Goal: Task Accomplishment & Management: Manage account settings

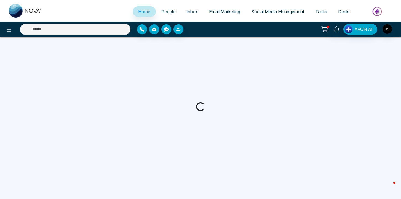
select select "*"
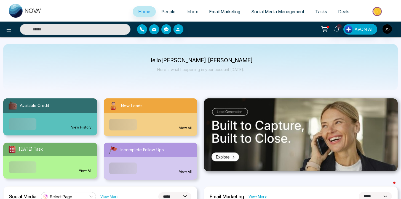
click at [165, 11] on span "People" at bounding box center [168, 12] width 14 height 6
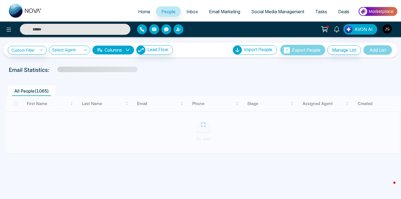
click at [14, 103] on div at bounding box center [203, 125] width 395 height 58
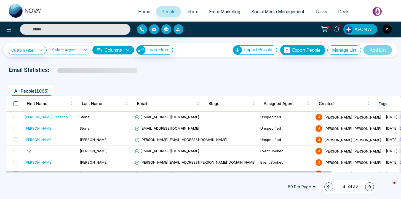
click at [15, 103] on span at bounding box center [16, 103] width 4 height 4
click at [16, 101] on span at bounding box center [16, 103] width 4 height 4
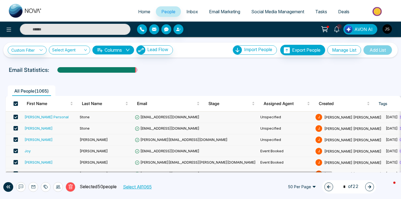
click at [136, 186] on button "Select All 1065" at bounding box center [137, 186] width 33 height 7
click at [57, 185] on icon at bounding box center [58, 186] width 4 height 4
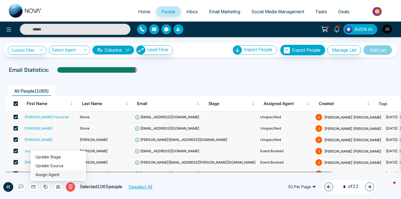
click at [59, 175] on link "Assign Agent" at bounding box center [48, 174] width 24 height 5
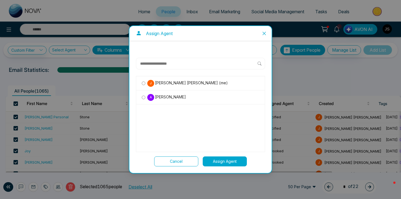
click at [160, 95] on span "[PERSON_NAME]" at bounding box center [170, 97] width 32 height 6
click at [219, 160] on button "Assign Agent" at bounding box center [225, 161] width 44 height 10
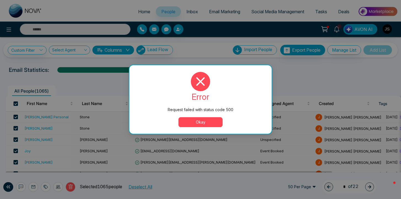
click at [207, 123] on button "Okay" at bounding box center [200, 122] width 44 height 10
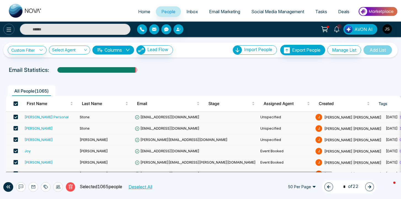
click at [9, 31] on icon at bounding box center [9, 29] width 7 height 7
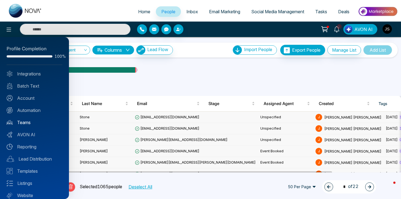
click at [41, 120] on link "Teams" at bounding box center [35, 122] width 56 height 7
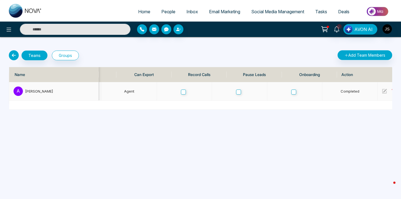
click at [340, 91] on span "Completed" at bounding box center [349, 91] width 19 height 4
click at [286, 112] on div "Home People Inbox Email Marketing Social Media Management Tasks Deals 1 AVON AI…" at bounding box center [200, 99] width 401 height 199
click at [269, 130] on div "Home People Inbox Email Marketing Social Media Management Tasks Deals 1 AVON AI…" at bounding box center [200, 99] width 401 height 199
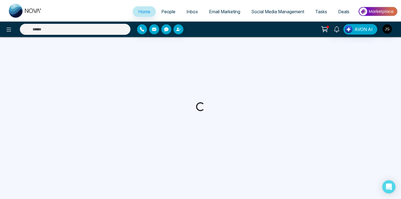
select select "*"
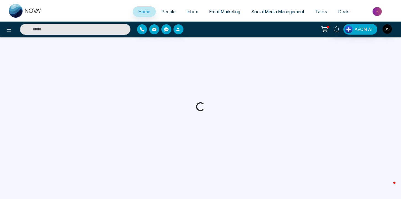
select select "*"
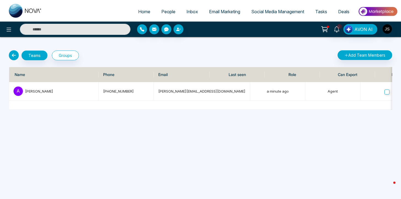
click at [157, 8] on link "People" at bounding box center [168, 11] width 25 height 10
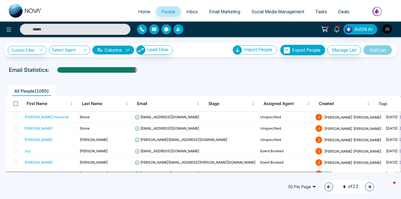
click at [16, 104] on span at bounding box center [16, 103] width 4 height 4
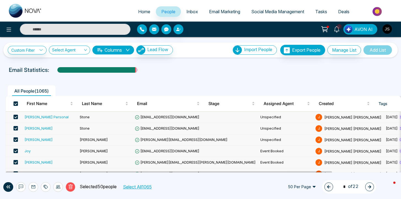
click at [135, 187] on button "Select All 1065" at bounding box center [137, 186] width 33 height 7
click at [58, 186] on icon at bounding box center [58, 186] width 4 height 4
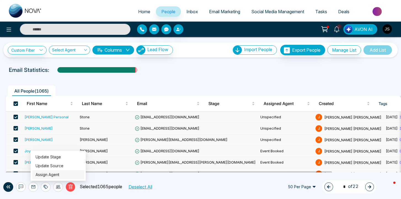
click at [59, 174] on link "Assign Agent" at bounding box center [48, 174] width 24 height 5
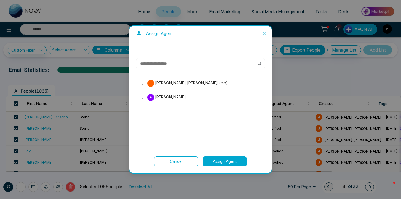
click at [159, 97] on span "[PERSON_NAME]" at bounding box center [170, 97] width 32 height 6
click at [215, 160] on button "Assign Agent" at bounding box center [225, 161] width 44 height 10
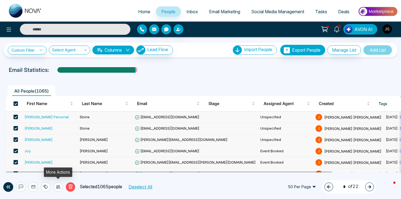
click at [57, 188] on icon at bounding box center [58, 186] width 4 height 3
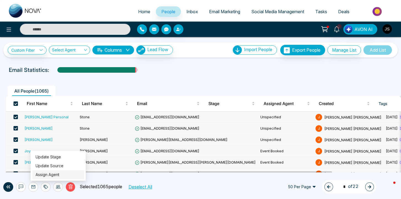
click at [59, 175] on link "Assign Agent" at bounding box center [48, 174] width 24 height 5
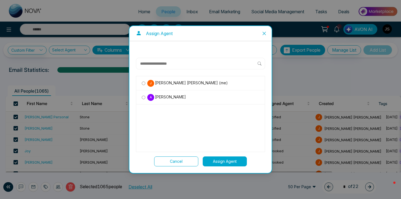
click at [169, 96] on span "[PERSON_NAME]" at bounding box center [170, 97] width 32 height 6
click at [224, 159] on button "Assign Agent" at bounding box center [225, 161] width 44 height 10
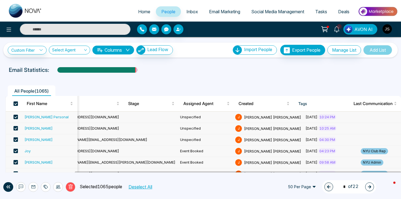
scroll to position [0, 84]
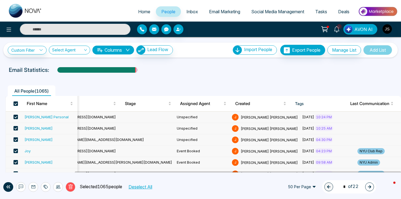
click at [162, 67] on div "Email Statistics:" at bounding box center [200, 70] width 383 height 8
click at [387, 31] on img "button" at bounding box center [386, 28] width 9 height 9
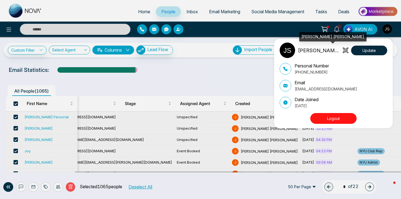
click at [306, 54] on div "Jackson Stone" at bounding box center [310, 49] width 61 height 15
click at [289, 50] on img at bounding box center [287, 49] width 15 height 15
click at [374, 14] on div "Jackson Stone Update Personal Number +17817740049 Email support@stonemeetsclay.…" at bounding box center [200, 99] width 401 height 199
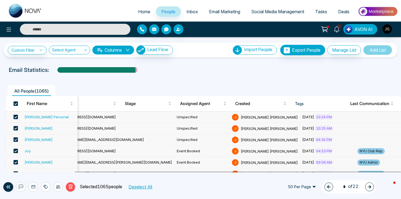
click at [391, 23] on div "1 AVON AI" at bounding box center [200, 29] width 401 height 15
click at [390, 27] on img "button" at bounding box center [386, 28] width 9 height 9
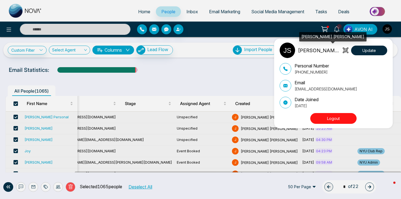
click at [312, 48] on p "Jackson Stone" at bounding box center [319, 50] width 43 height 7
click at [291, 53] on img at bounding box center [287, 49] width 15 height 15
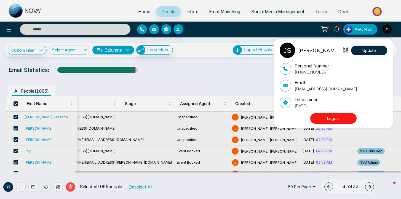
click at [133, 10] on div "Jackson Stone Update Personal Number +17817740049 Email support@stonemeetsclay.…" at bounding box center [200, 99] width 401 height 199
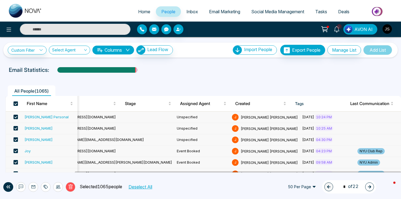
click at [141, 10] on span "Home" at bounding box center [144, 12] width 12 height 6
select select "*"
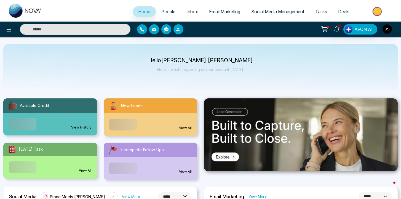
click at [17, 11] on img at bounding box center [25, 11] width 33 height 14
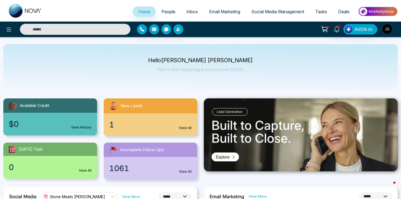
click at [17, 11] on img at bounding box center [25, 11] width 33 height 14
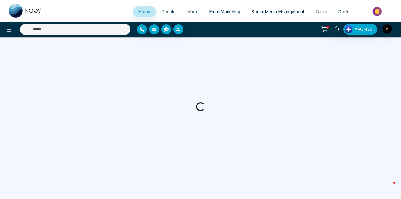
click at [11, 28] on icon at bounding box center [9, 29] width 7 height 7
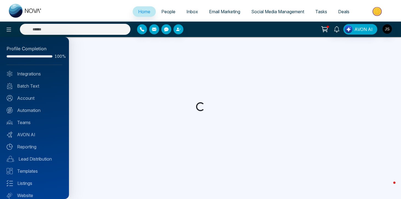
select select "*"
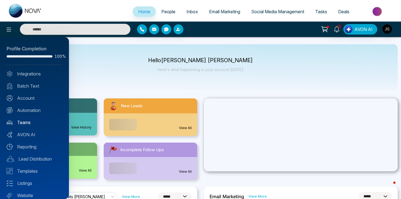
click at [34, 121] on link "Teams" at bounding box center [35, 122] width 56 height 7
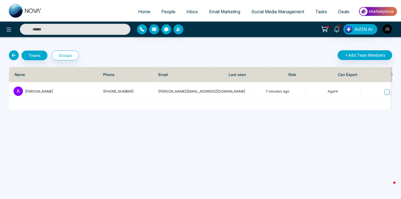
click at [172, 175] on div "Home People Inbox Email Marketing Social Media Management Tasks Deals 1 AVON AI…" at bounding box center [200, 99] width 401 height 199
click at [23, 12] on img at bounding box center [25, 11] width 33 height 14
select select "*"
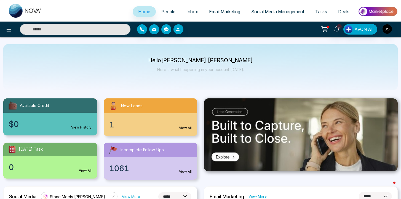
click at [162, 12] on span "People" at bounding box center [168, 12] width 14 height 6
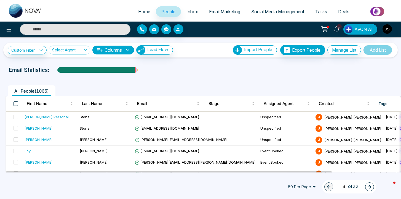
click at [15, 103] on span at bounding box center [16, 103] width 4 height 4
click at [12, 105] on th at bounding box center [14, 103] width 17 height 15
click at [16, 103] on span at bounding box center [16, 103] width 4 height 4
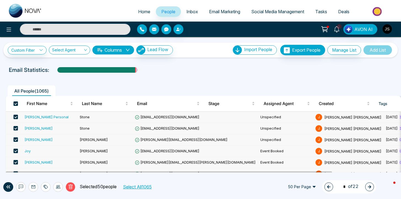
click at [136, 184] on button "Select All 1065" at bounding box center [137, 186] width 33 height 7
click at [58, 185] on icon at bounding box center [58, 186] width 4 height 4
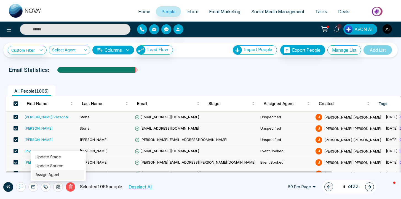
click at [59, 174] on link "Assign Agent" at bounding box center [48, 174] width 24 height 5
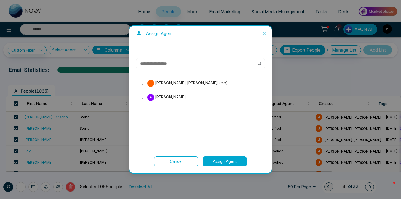
click at [219, 161] on button "Assign Agent" at bounding box center [225, 161] width 44 height 10
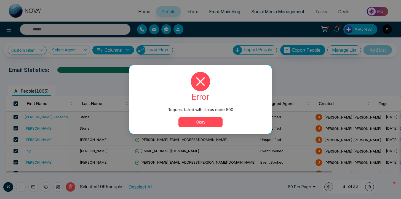
click at [216, 122] on button "Okay" at bounding box center [200, 122] width 44 height 10
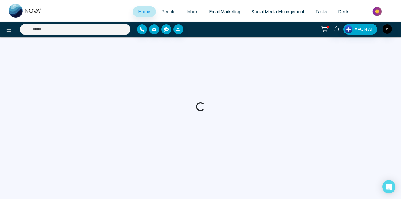
select select "*"
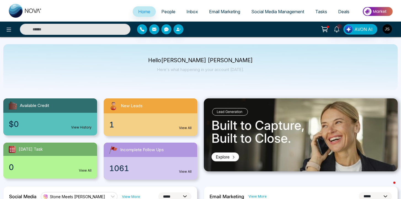
click at [14, 10] on img at bounding box center [25, 11] width 33 height 14
click at [390, 34] on div at bounding box center [387, 29] width 10 height 10
click at [388, 31] on img "button" at bounding box center [386, 28] width 9 height 9
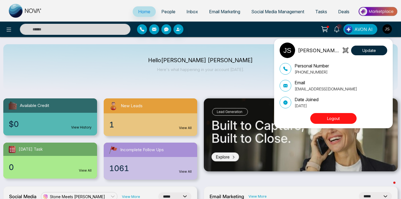
click at [306, 83] on p "Email" at bounding box center [325, 82] width 63 height 7
click at [307, 72] on p "+17817740049" at bounding box center [311, 72] width 34 height 6
click at [358, 49] on button "Update" at bounding box center [369, 50] width 36 height 10
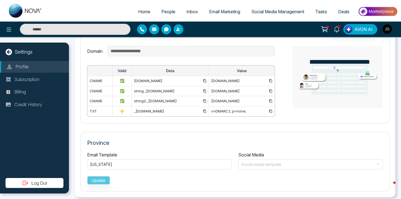
type input "**********"
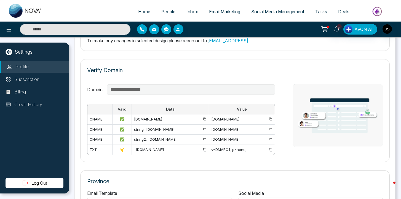
scroll to position [0, 20]
click at [230, 138] on td "string2.domainkey.u55648525.wl026.sendgrid.net" at bounding box center [242, 139] width 66 height 10
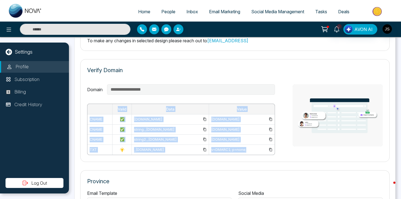
scroll to position [0, 0]
drag, startPoint x: 216, startPoint y: 147, endPoint x: 123, endPoint y: 112, distance: 98.9
click at [123, 114] on tbody "cname ✅ em6138.stonemeetsclay.com u55648525.wl026.sendgrid.net cname ✅ string._…" at bounding box center [180, 134] width 187 height 41
click at [132, 114] on td "em6138.stonemeetsclay.com" at bounding box center [170, 119] width 77 height 10
drag, startPoint x: 123, startPoint y: 112, endPoint x: 249, endPoint y: 146, distance: 130.2
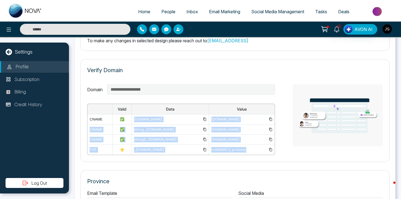
click at [249, 146] on tbody "cname ✅ em6138.stonemeetsclay.com u55648525.wl026.sendgrid.net cname ✅ string._…" at bounding box center [180, 134] width 187 height 41
click at [249, 147] on div "v=DMARC1; p=none;" at bounding box center [241, 150] width 61 height 6
drag, startPoint x: 249, startPoint y: 146, endPoint x: 123, endPoint y: 113, distance: 130.5
click at [123, 114] on tbody "cname ✅ em6138.stonemeetsclay.com u55648525.wl026.sendgrid.net cname ✅ string._…" at bounding box center [180, 134] width 187 height 41
click at [134, 116] on div "em6138.stonemeetsclay.com" at bounding box center [170, 119] width 73 height 6
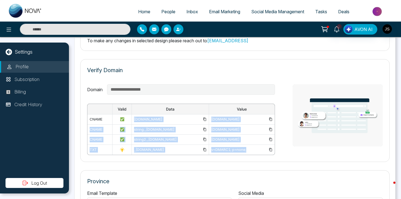
drag, startPoint x: 123, startPoint y: 113, endPoint x: 238, endPoint y: 145, distance: 119.3
click at [238, 145] on tbody "cname ✅ em6138.stonemeetsclay.com u55648525.wl026.sendgrid.net cname ✅ string._…" at bounding box center [180, 134] width 187 height 41
click at [238, 147] on div "v=DMARC1; p=none;" at bounding box center [241, 150] width 61 height 6
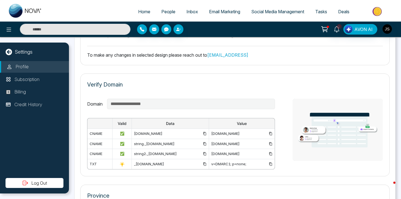
scroll to position [361, 0]
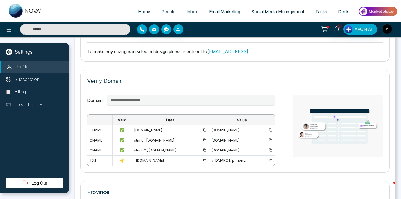
click at [389, 33] on button "button" at bounding box center [387, 29] width 10 height 10
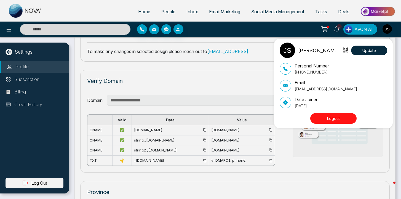
click at [332, 115] on button "Logout" at bounding box center [333, 118] width 46 height 11
